Goal: Information Seeking & Learning: Learn about a topic

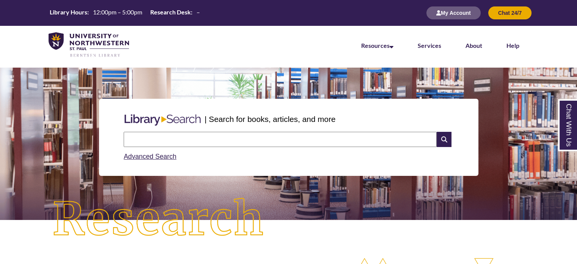
scroll to position [4, 3]
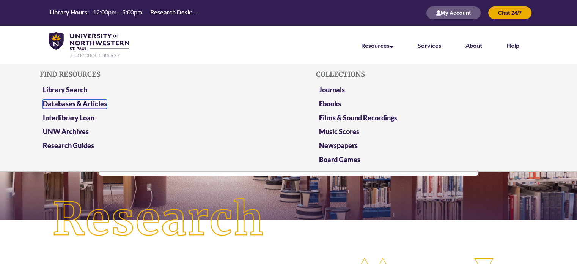
click at [96, 104] on link "Databases & Articles" at bounding box center [75, 103] width 64 height 9
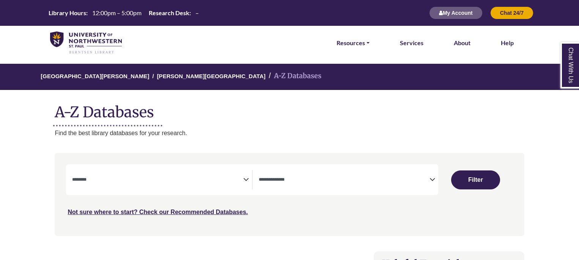
select select "Database Subject Filter"
select select "Database Types Filter"
select select "Database Subject Filter"
select select "Database Types Filter"
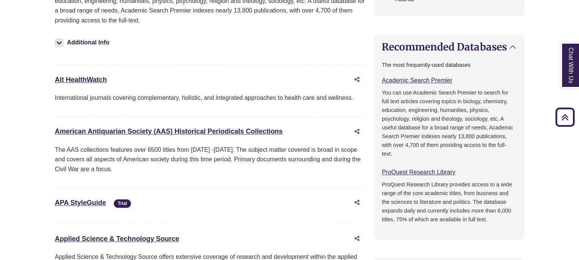
scroll to position [152, 0]
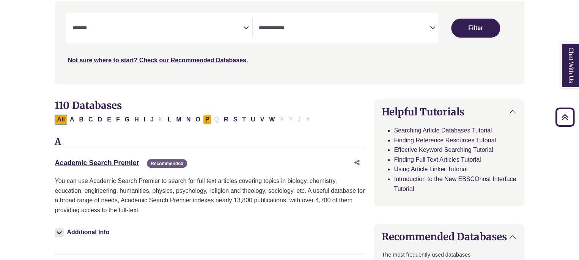
click at [203, 119] on button "P" at bounding box center [207, 120] width 9 height 10
select select "Database Subject Filter"
select select "Database Types Filter"
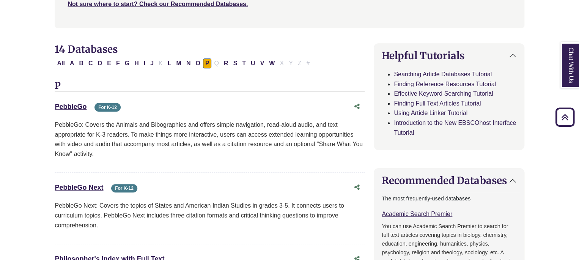
scroll to position [114, 0]
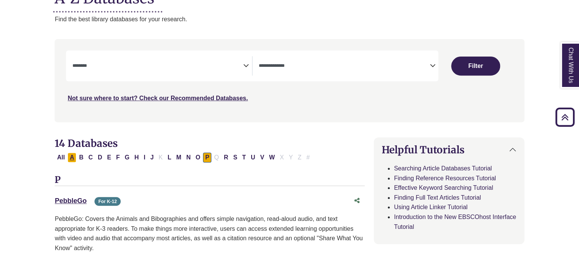
click at [74, 159] on button "A" at bounding box center [72, 158] width 9 height 10
select select "Database Subject Filter"
select select "Database Types Filter"
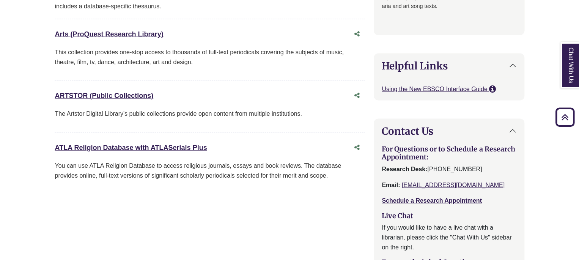
scroll to position [759, 0]
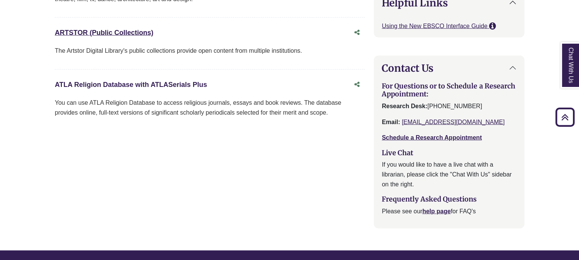
click at [110, 83] on link "ATLA Religion Database with ATLASerials Plus This link opens in a new window" at bounding box center [131, 85] width 152 height 8
